Goal: Transaction & Acquisition: Purchase product/service

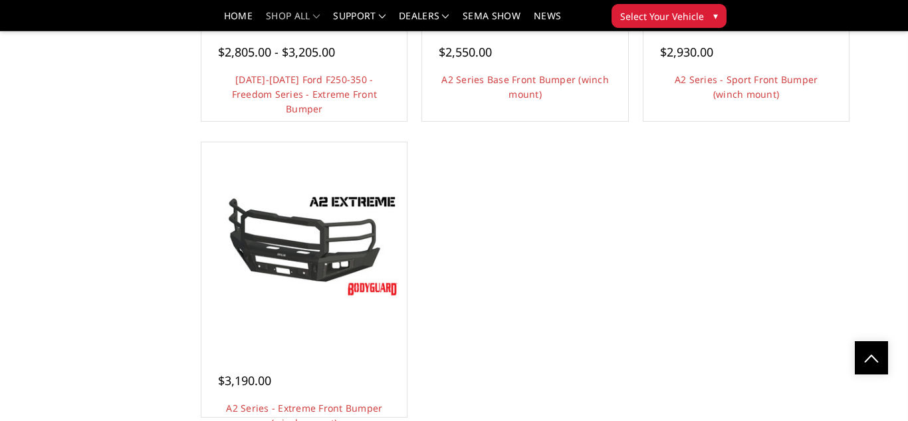
scroll to position [1038, 0]
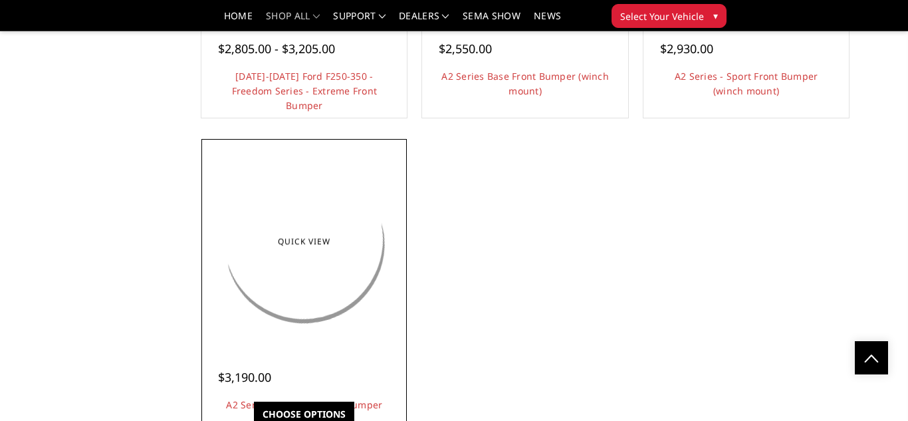
click at [369, 211] on img at bounding box center [304, 242] width 199 height 112
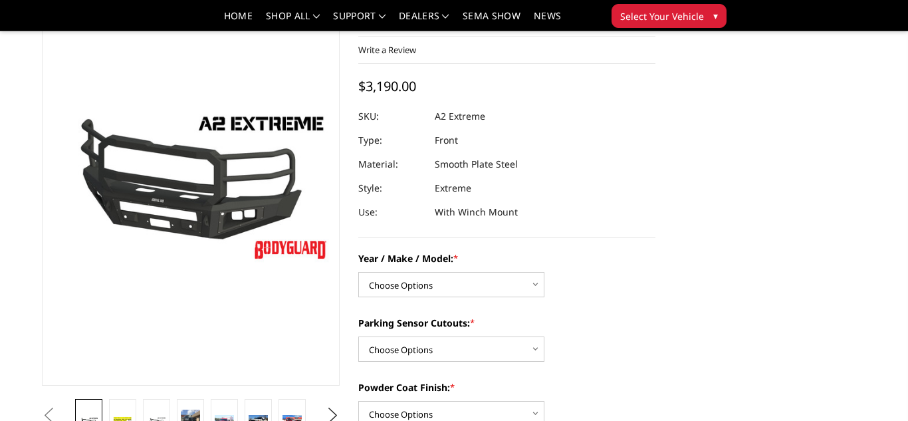
scroll to position [133, 0]
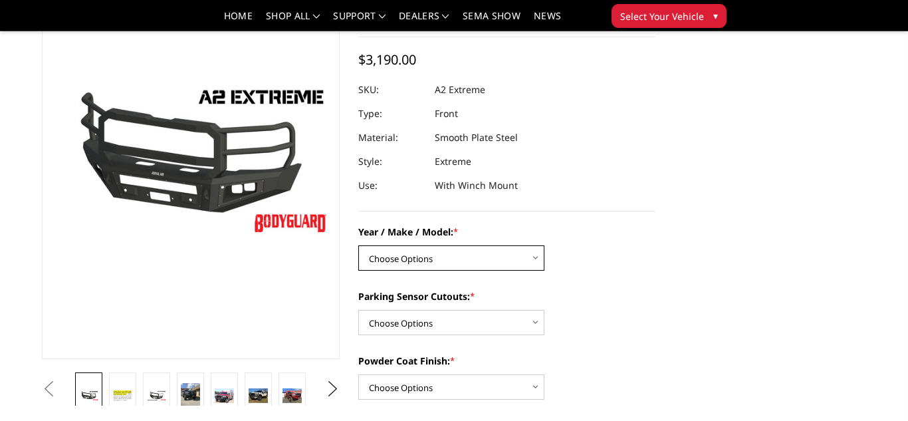
click at [540, 255] on select "Choose Options Chevrolet 20-23 2500 / 3500 Ford 17-22 F250 / F350 Ford 17-22 F4…" at bounding box center [451, 257] width 186 height 25
select select "826"
click at [362, 245] on select "Choose Options Chevrolet 20-23 2500 / 3500 Ford 17-22 F250 / F350 Ford 17-22 F4…" at bounding box center [451, 257] width 186 height 25
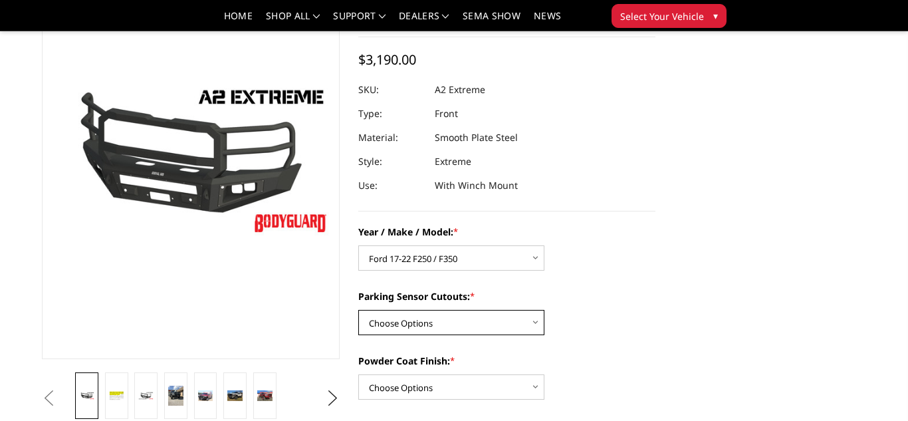
click at [541, 323] on select "Choose Options Yes - I have front parking sensors No - I do NOT have parking se…" at bounding box center [451, 322] width 186 height 25
select select "540"
click at [362, 310] on select "Choose Options Yes - I have front parking sensors No - I do NOT have parking se…" at bounding box center [451, 322] width 186 height 25
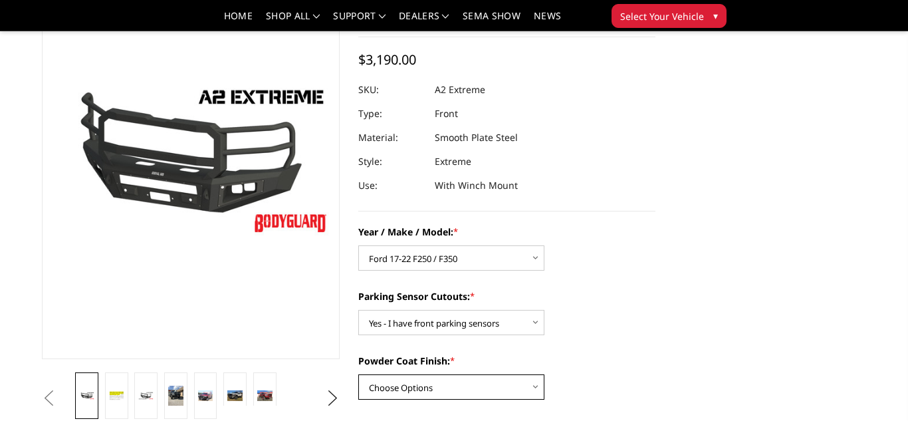
click at [537, 386] on select "Choose Options Bare metal (included) Texture Black Powder Coat" at bounding box center [451, 386] width 186 height 25
click at [362, 374] on select "Choose Options Bare metal (included) Texture Black Powder Coat" at bounding box center [451, 386] width 186 height 25
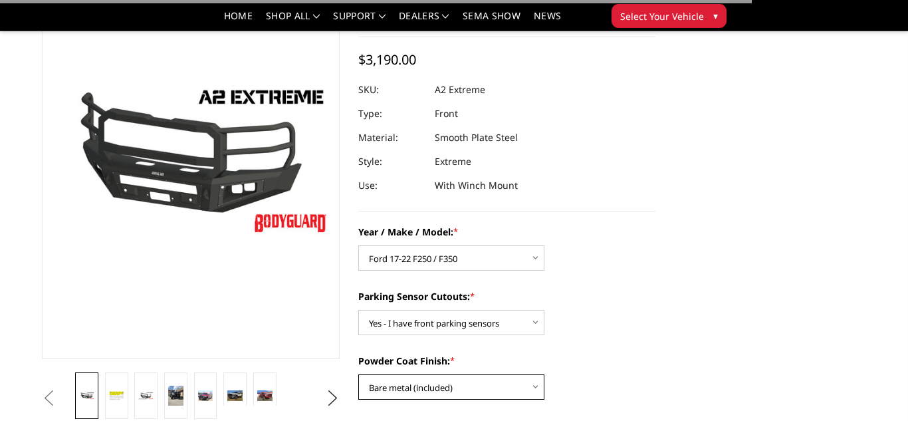
select select "518"
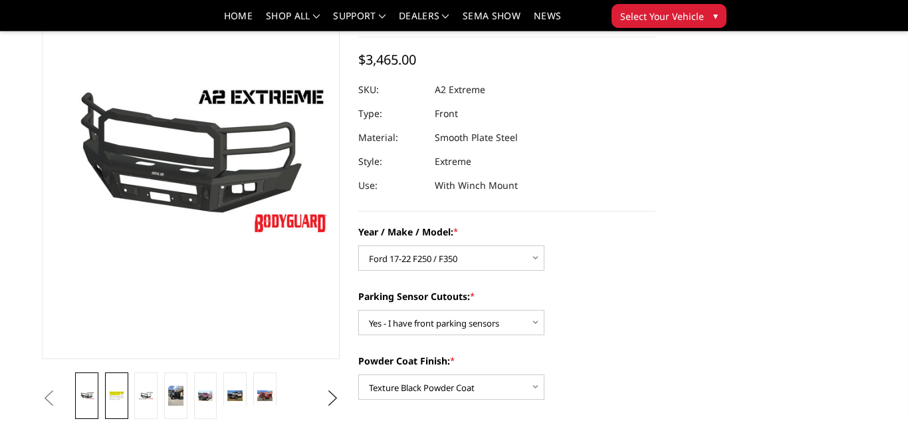
click at [124, 390] on img at bounding box center [116, 395] width 15 height 10
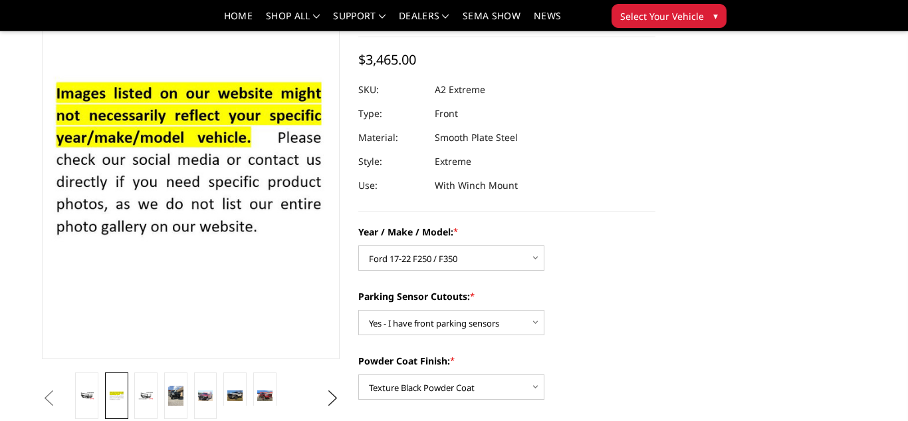
scroll to position [120, 0]
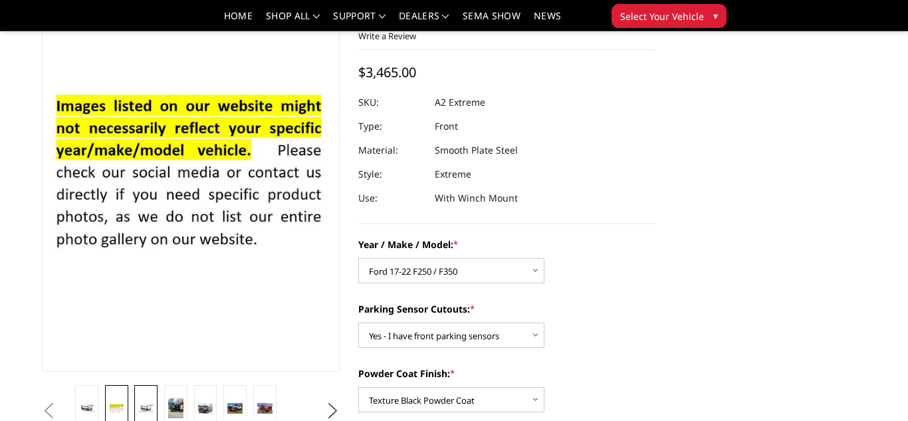
click at [154, 404] on img at bounding box center [145, 408] width 15 height 9
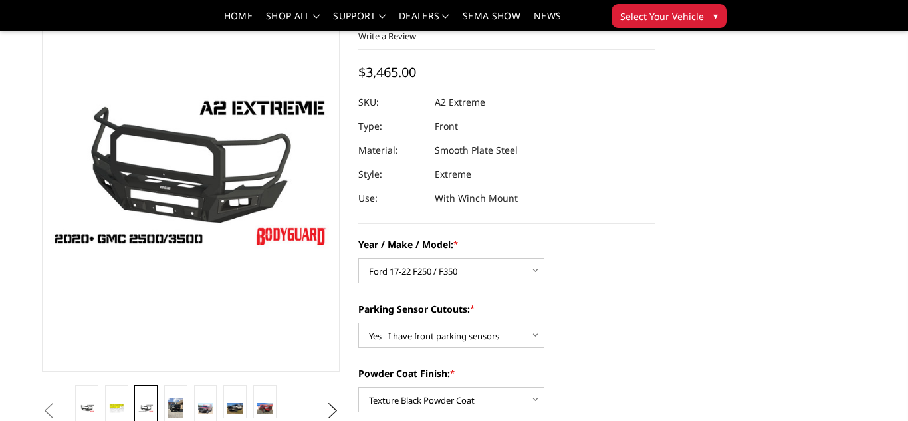
scroll to position [133, 0]
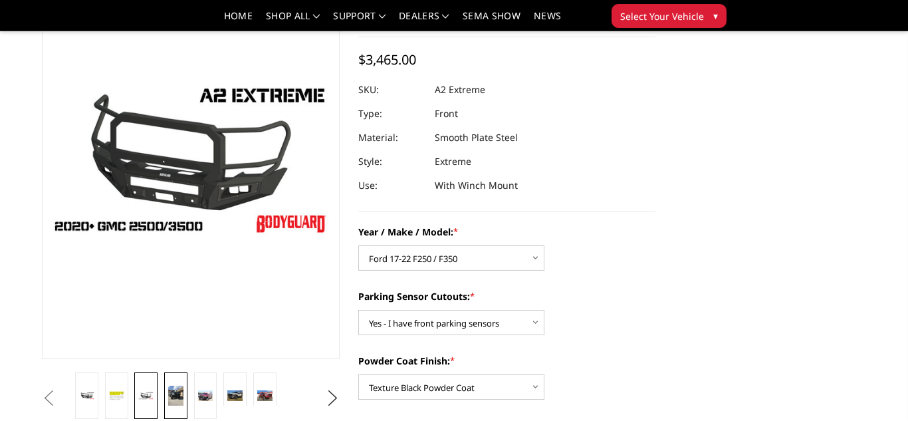
click at [184, 386] on img at bounding box center [175, 396] width 15 height 20
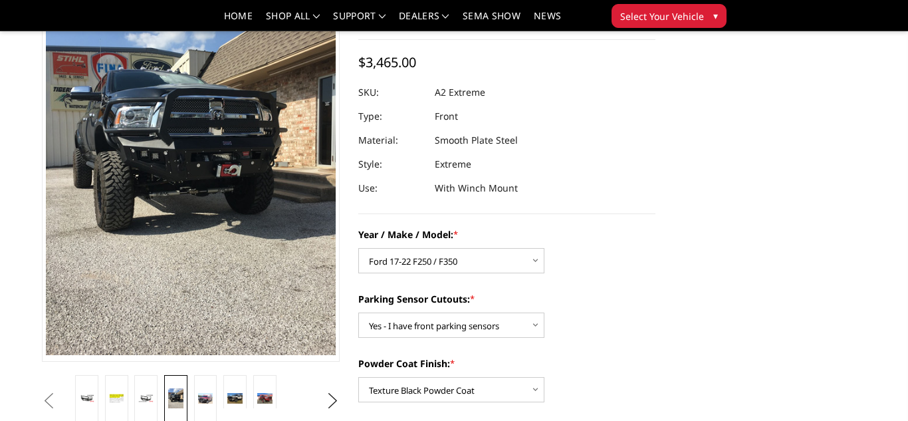
scroll to position [132, 0]
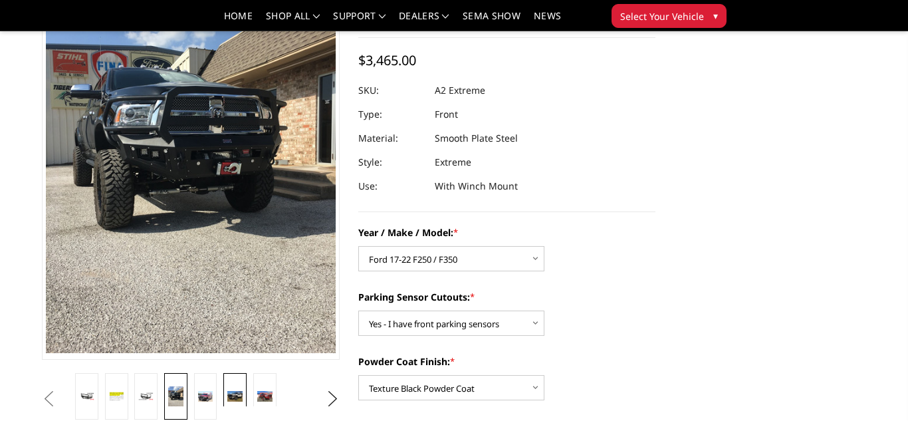
click at [227, 391] on img at bounding box center [234, 396] width 15 height 11
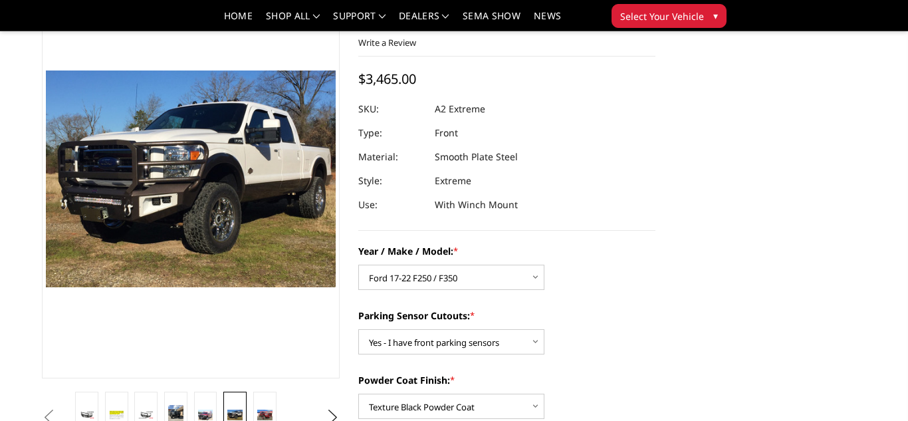
scroll to position [87, 0]
